Goal: Task Accomplishment & Management: Use online tool/utility

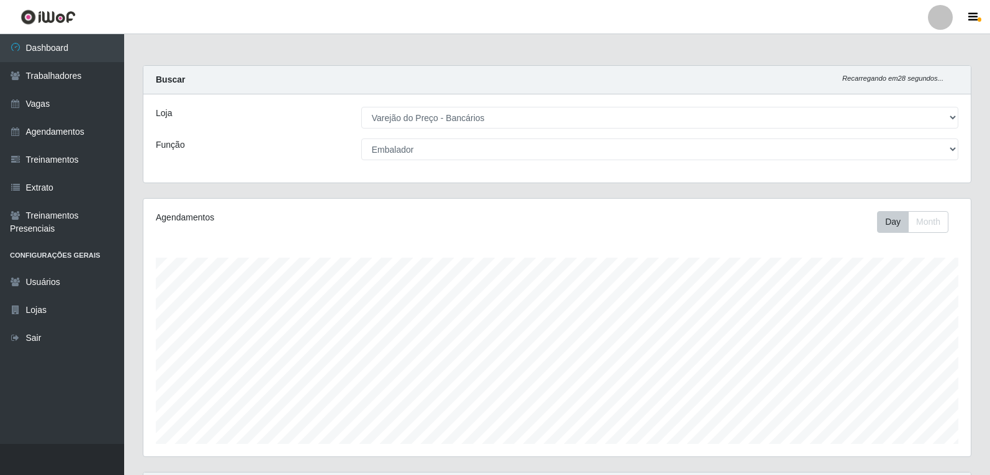
select select "157"
select select "1"
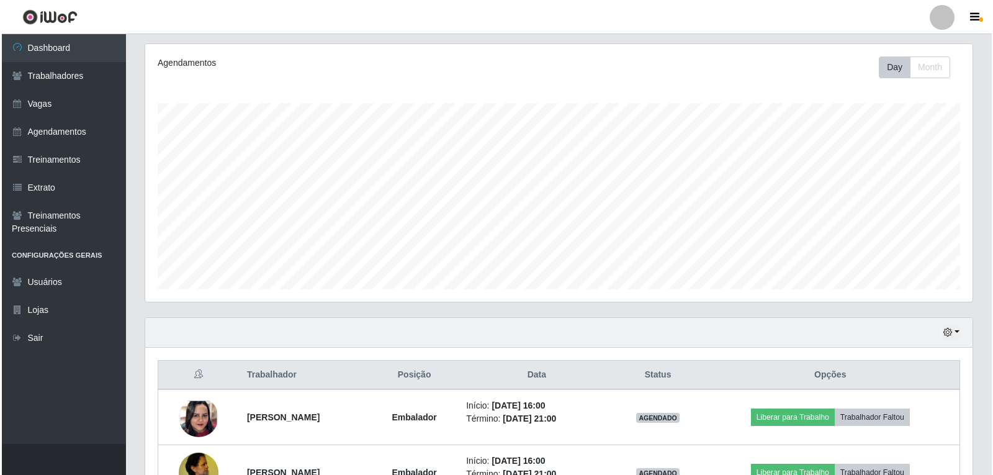
scroll to position [405, 0]
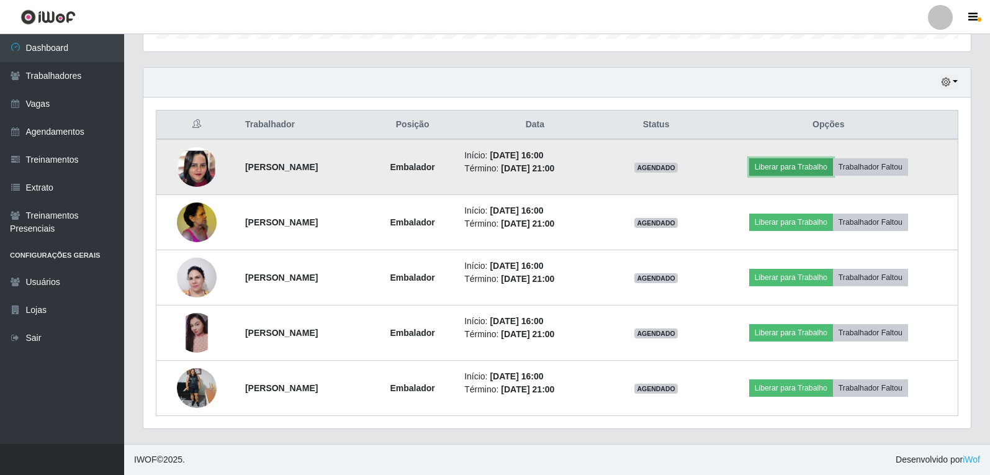
click at [814, 159] on button "Liberar para Trabalho" at bounding box center [791, 166] width 84 height 17
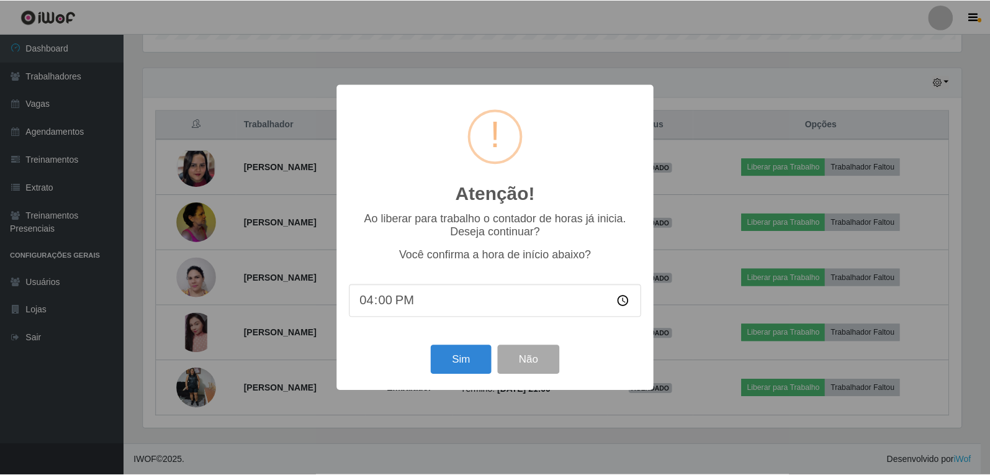
scroll to position [258, 821]
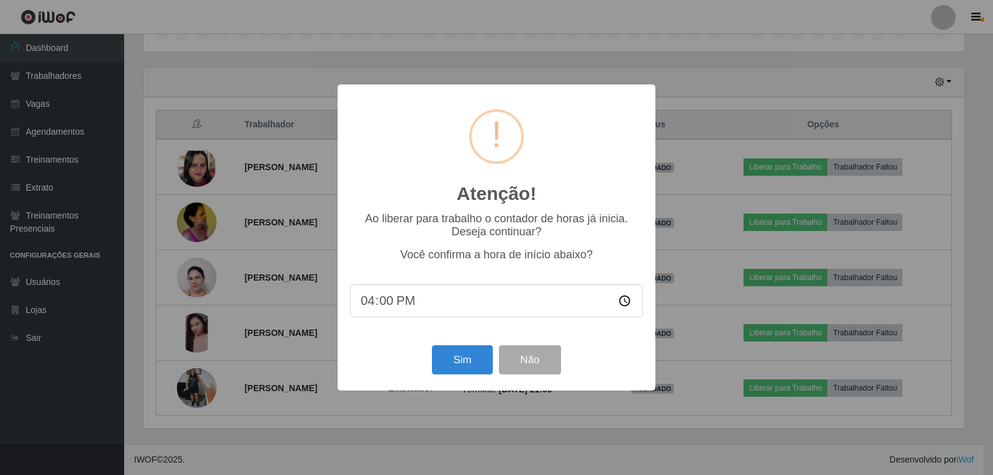
drag, startPoint x: 248, startPoint y: 192, endPoint x: 258, endPoint y: 191, distance: 9.4
click at [249, 191] on div "Atenção! × Ao liberar para trabalho o contador de horas já inicia. Deseja conti…" at bounding box center [496, 237] width 993 height 475
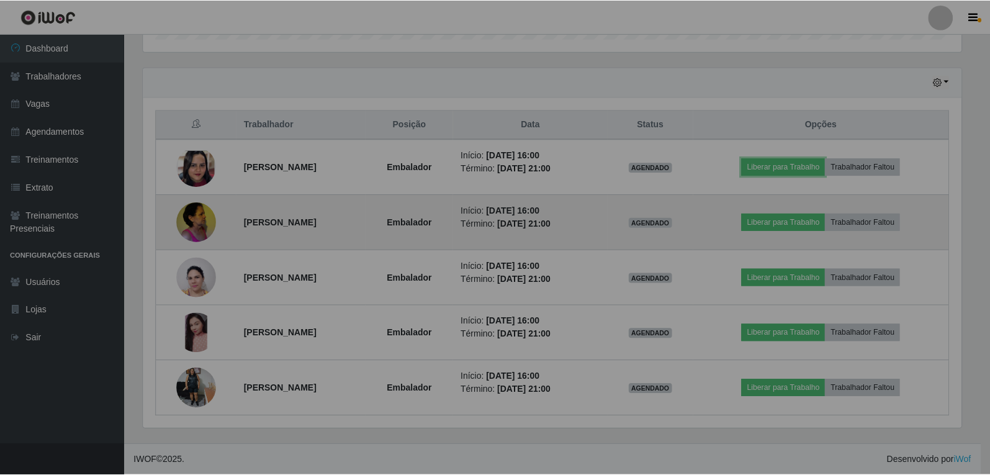
scroll to position [258, 827]
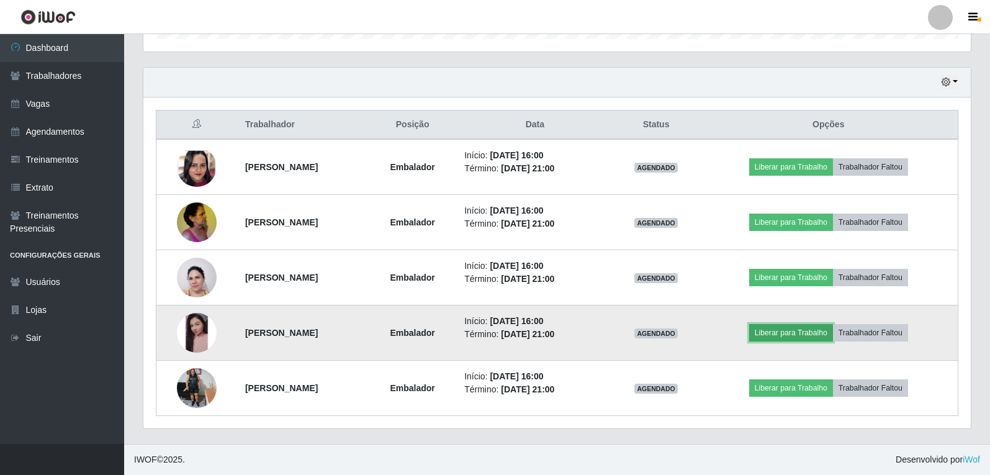
click at [779, 335] on button "Liberar para Trabalho" at bounding box center [791, 332] width 84 height 17
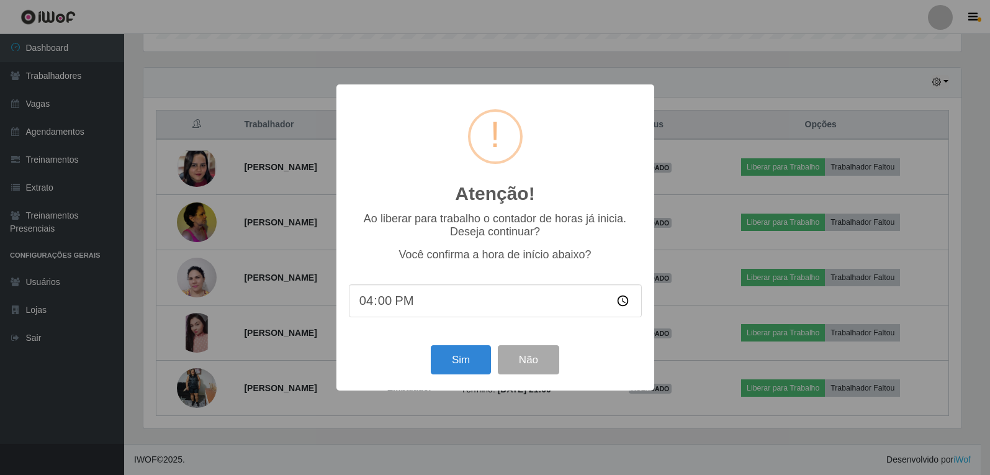
scroll to position [258, 821]
click at [464, 366] on button "Sim" at bounding box center [462, 359] width 60 height 29
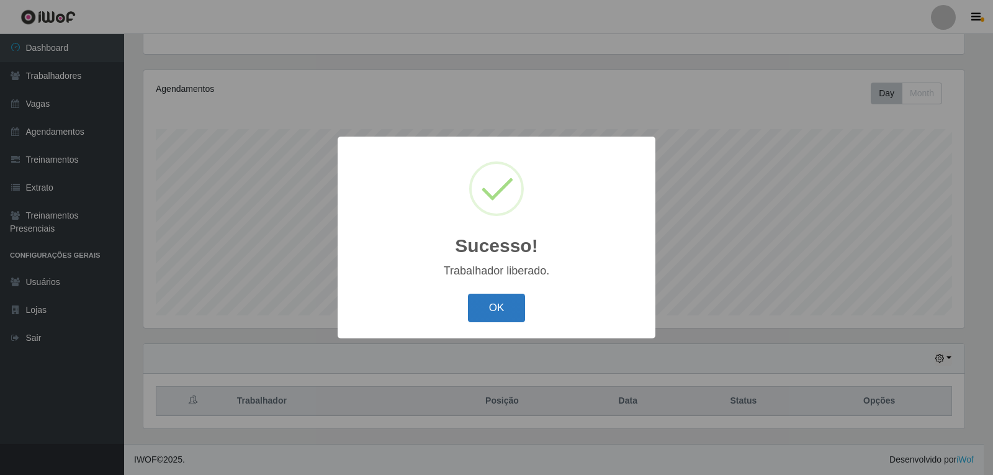
drag, startPoint x: 492, startPoint y: 312, endPoint x: 500, endPoint y: 311, distance: 7.5
click at [493, 312] on button "OK" at bounding box center [497, 308] width 58 height 29
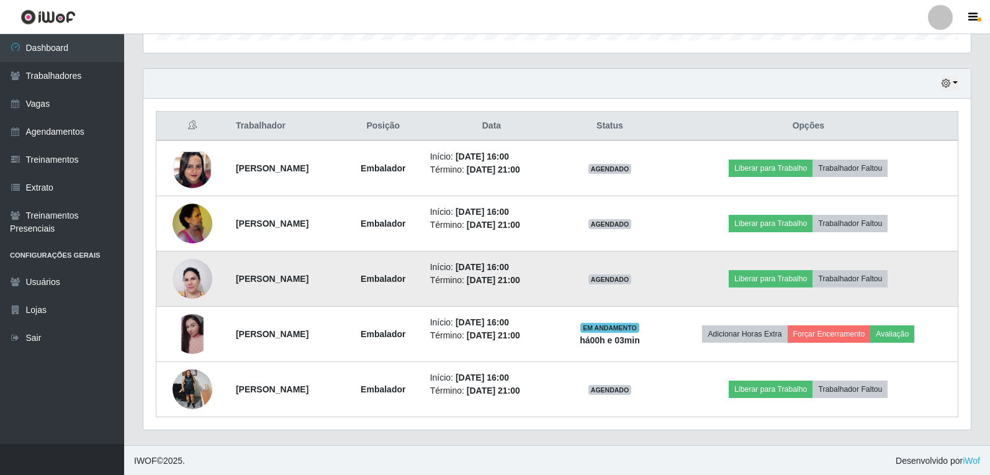
scroll to position [405, 0]
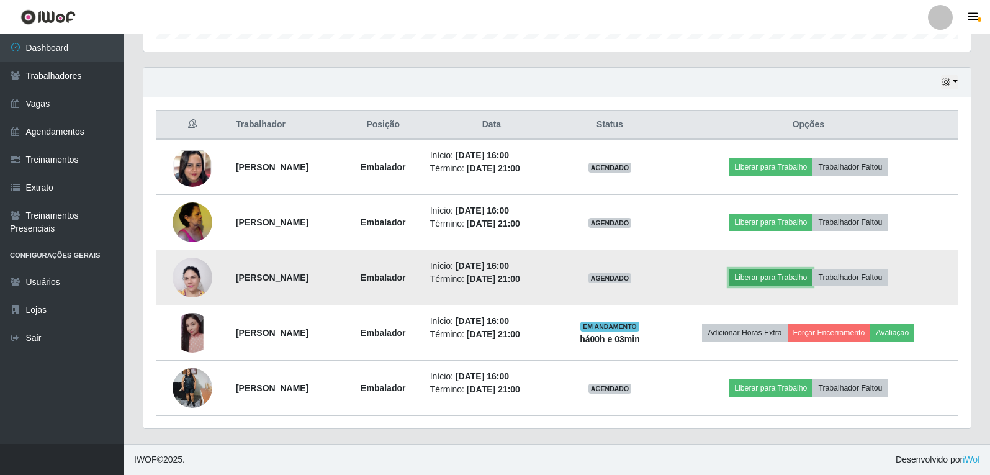
click at [778, 282] on button "Liberar para Trabalho" at bounding box center [771, 277] width 84 height 17
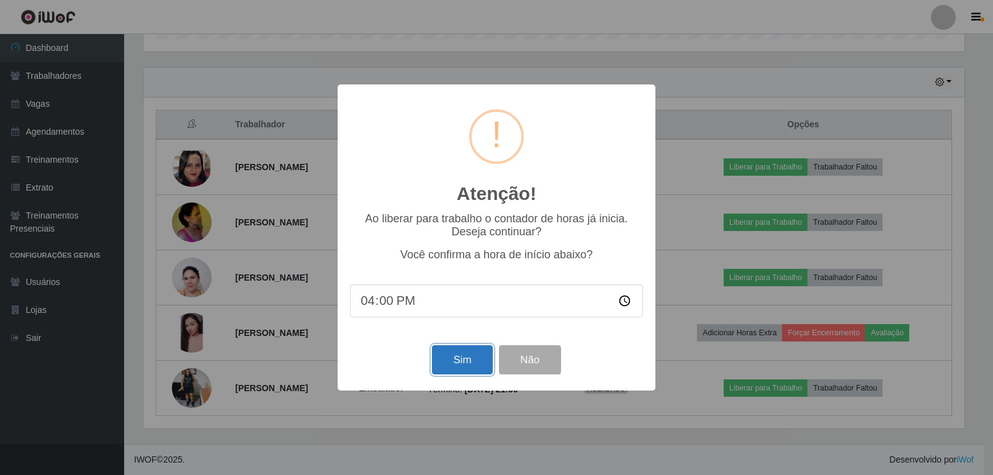
click at [466, 356] on button "Sim" at bounding box center [462, 359] width 60 height 29
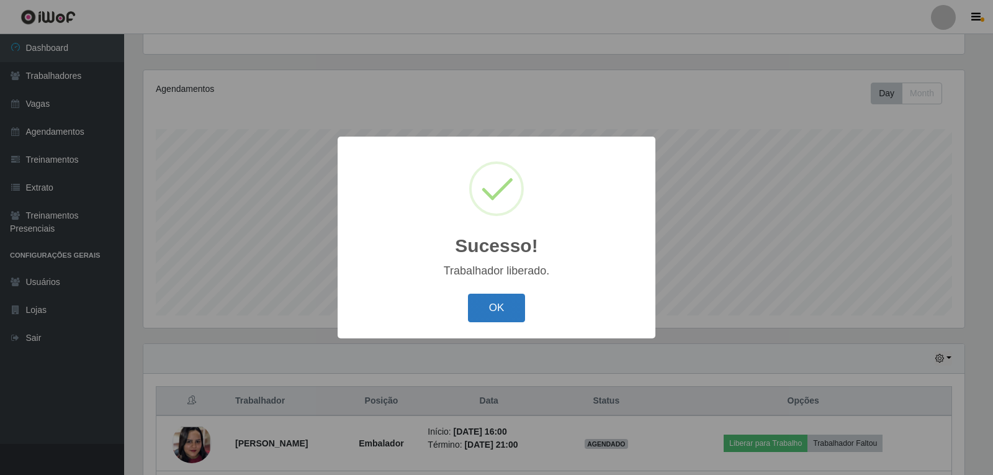
click at [516, 316] on button "OK" at bounding box center [497, 308] width 58 height 29
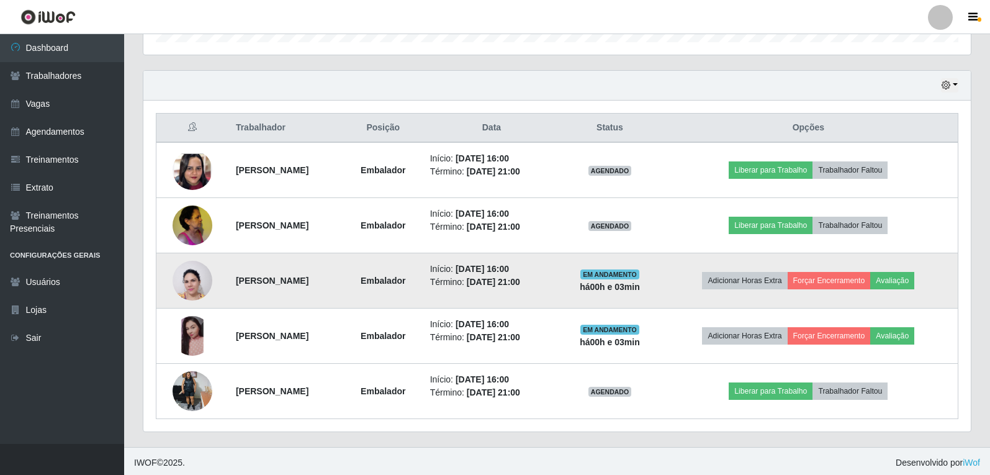
scroll to position [405, 0]
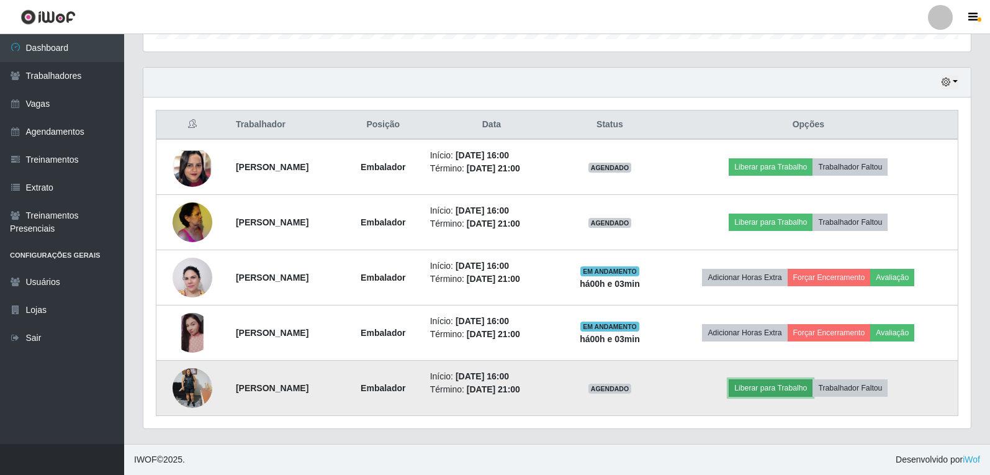
click at [774, 385] on button "Liberar para Trabalho" at bounding box center [771, 387] width 84 height 17
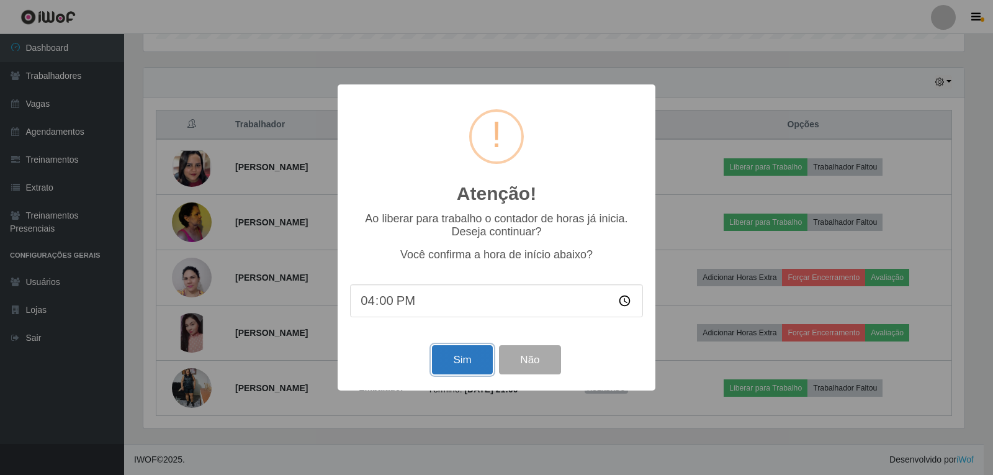
click at [460, 366] on button "Sim" at bounding box center [462, 359] width 60 height 29
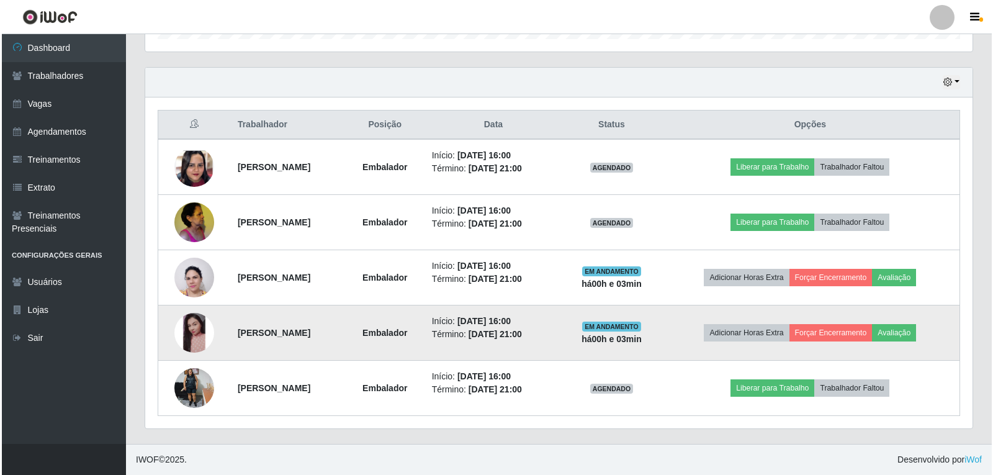
scroll to position [0, 0]
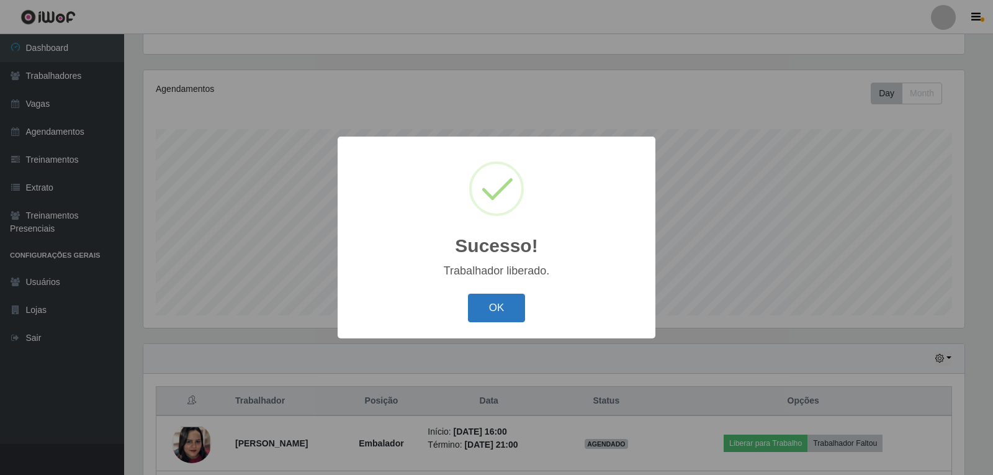
click at [493, 312] on button "OK" at bounding box center [497, 308] width 58 height 29
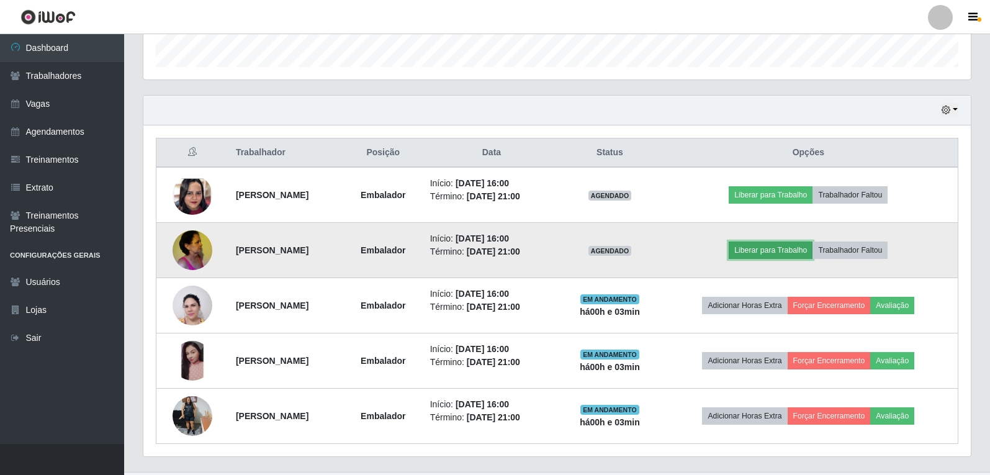
click at [792, 258] on button "Liberar para Trabalho" at bounding box center [771, 249] width 84 height 17
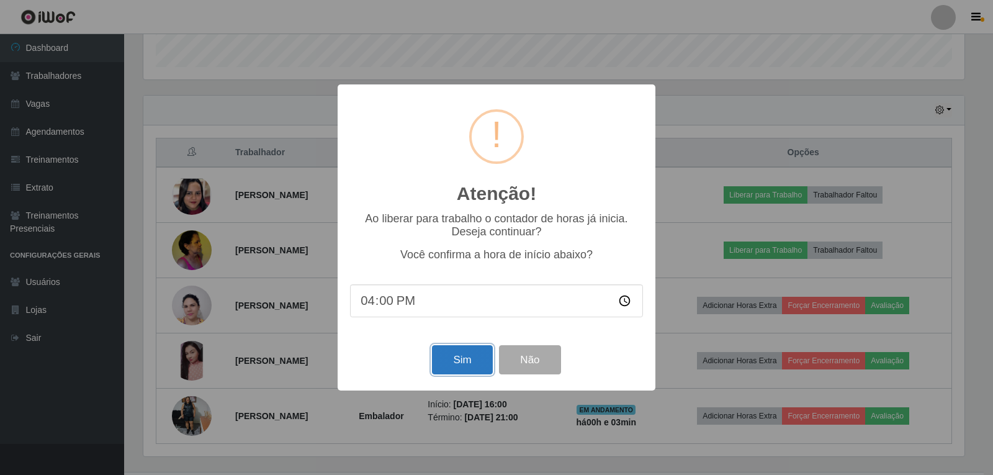
click at [459, 369] on button "Sim" at bounding box center [462, 359] width 60 height 29
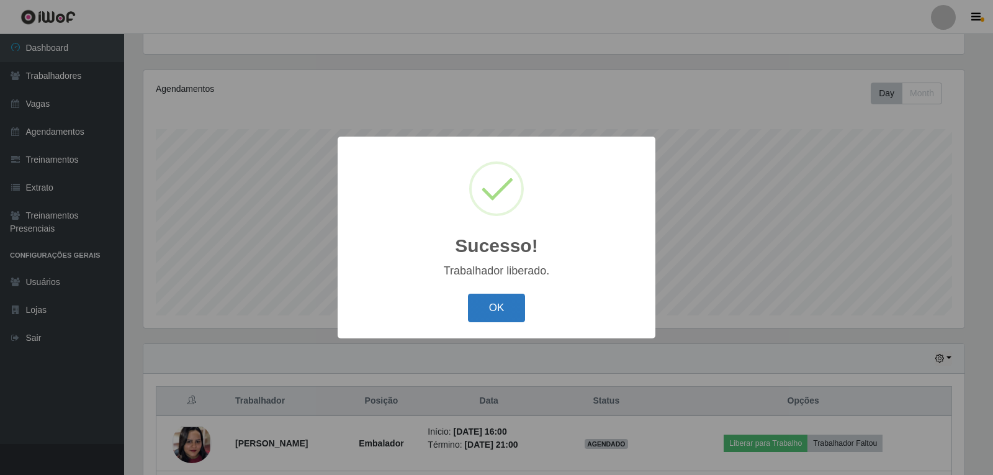
click at [493, 318] on button "OK" at bounding box center [497, 308] width 58 height 29
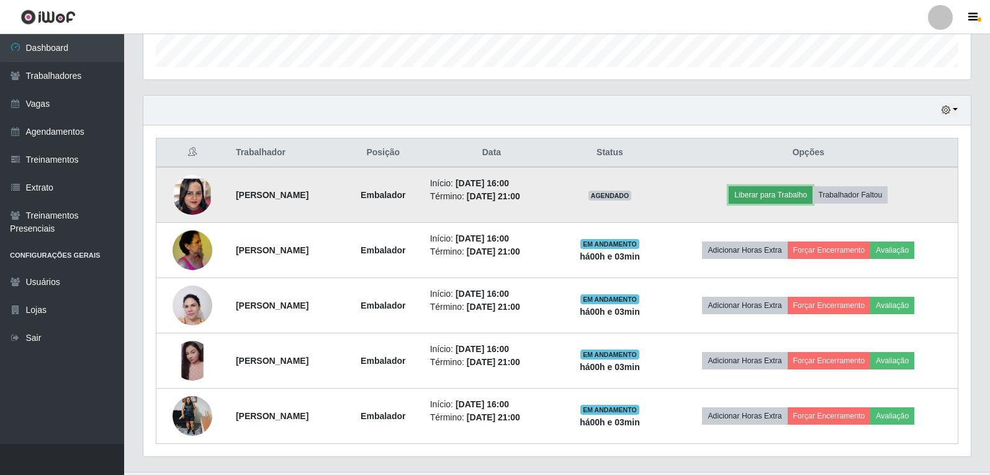
click at [783, 191] on button "Liberar para Trabalho" at bounding box center [771, 194] width 84 height 17
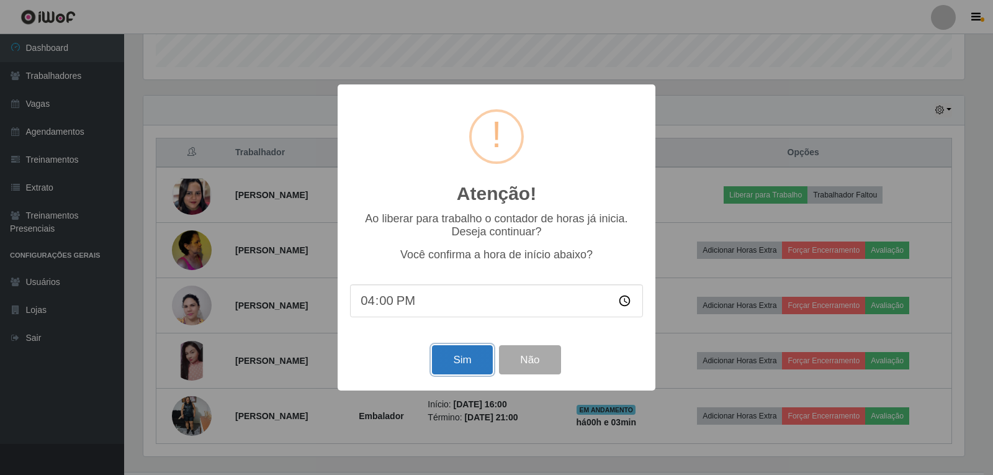
click at [473, 357] on button "Sim" at bounding box center [462, 359] width 60 height 29
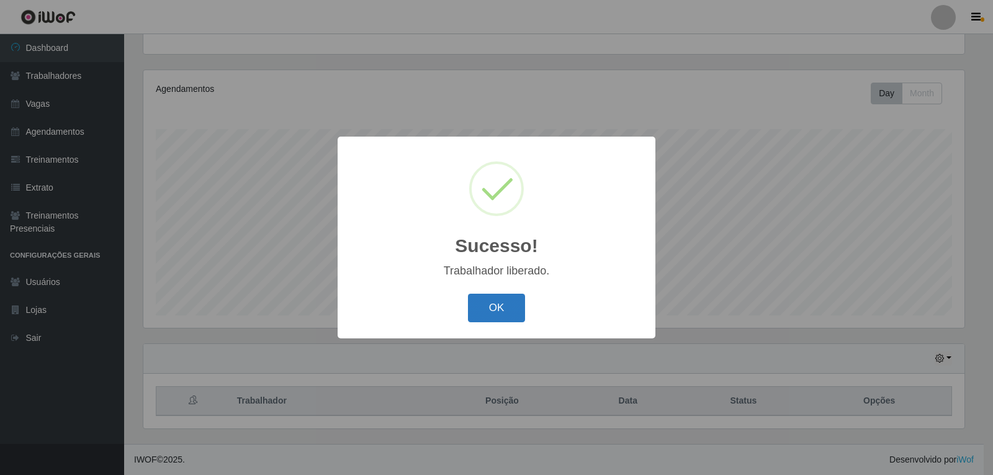
click at [490, 318] on button "OK" at bounding box center [497, 308] width 58 height 29
